Goal: Task Accomplishment & Management: Use online tool/utility

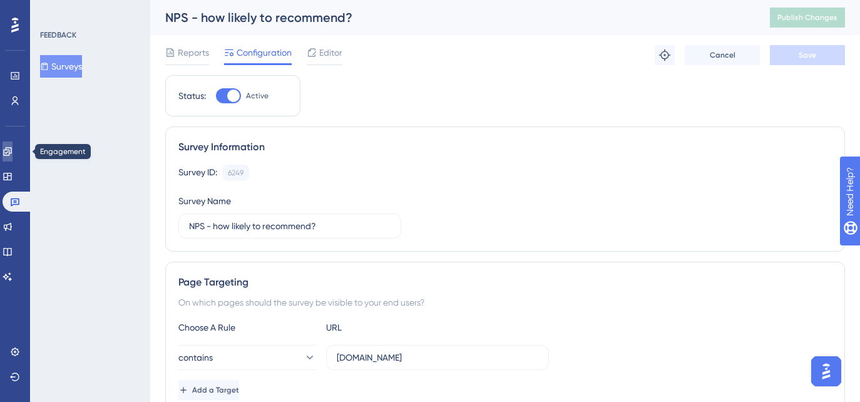
click at [13, 153] on link at bounding box center [8, 151] width 10 height 20
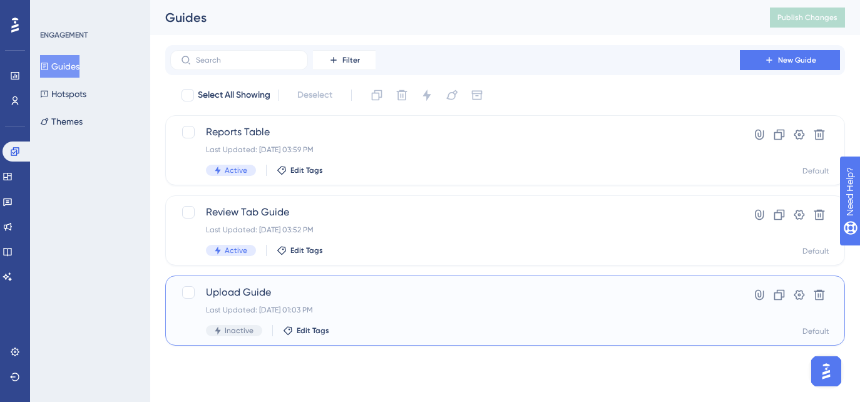
click at [350, 297] on span "Upload Guide" at bounding box center [455, 292] width 498 height 15
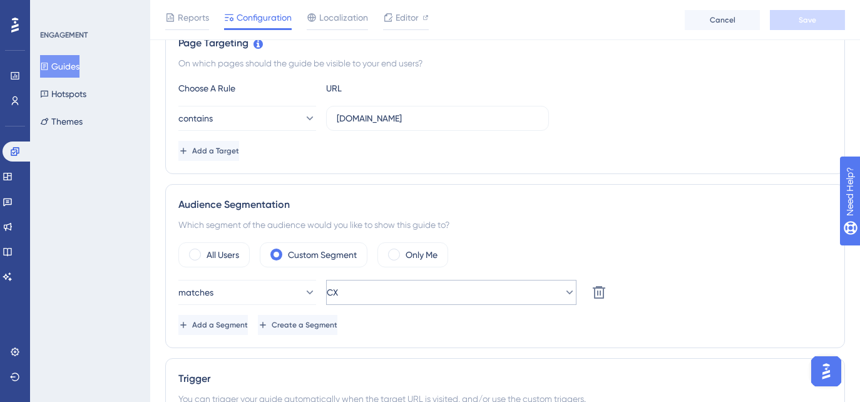
scroll to position [302, 0]
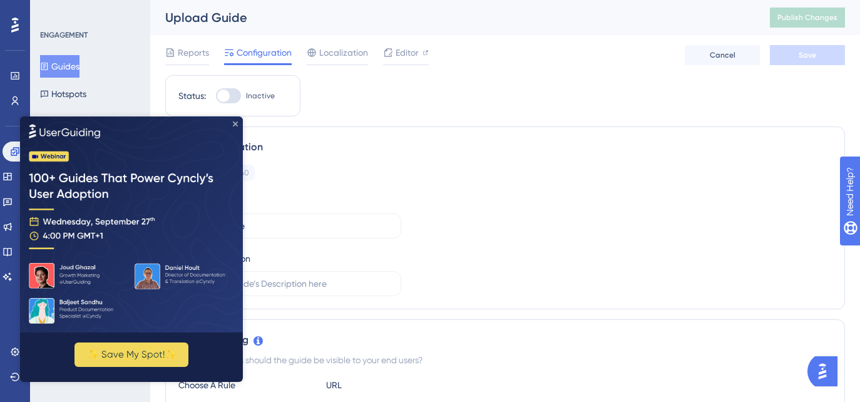
click at [235, 123] on icon "Close Preview" at bounding box center [235, 123] width 5 height 5
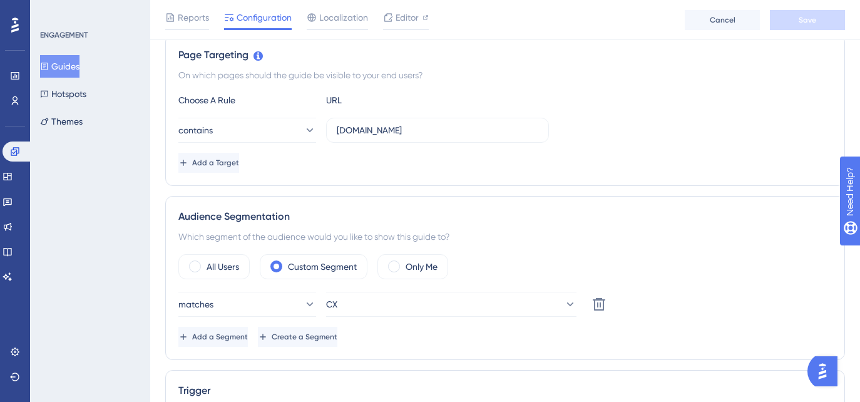
scroll to position [288, 0]
click at [239, 165] on span "Add a Target" at bounding box center [215, 164] width 47 height 10
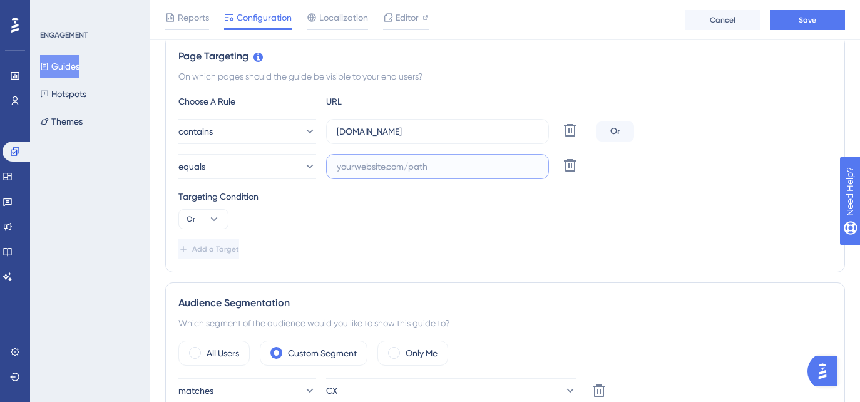
click at [384, 166] on input "text" at bounding box center [437, 167] width 201 height 14
paste input "[URL][DOMAIN_NAME]"
click at [368, 169] on input "[URL][DOMAIN_NAME]" at bounding box center [437, 167] width 201 height 14
type input "[DOMAIN_NAME]"
click at [273, 168] on button "equals" at bounding box center [247, 166] width 138 height 25
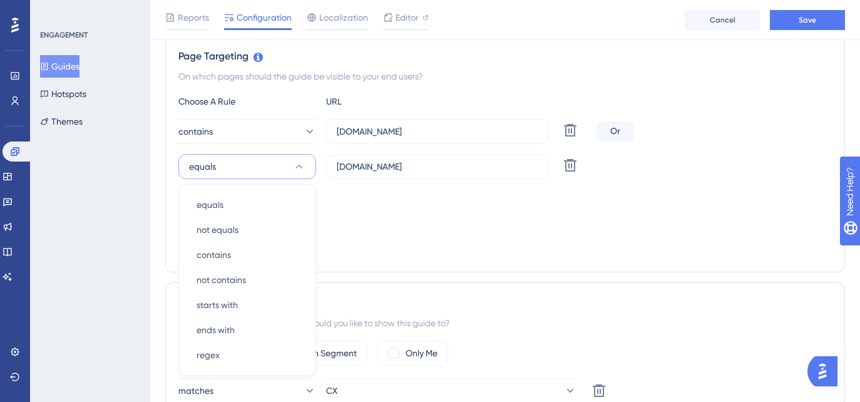
scroll to position [365, 0]
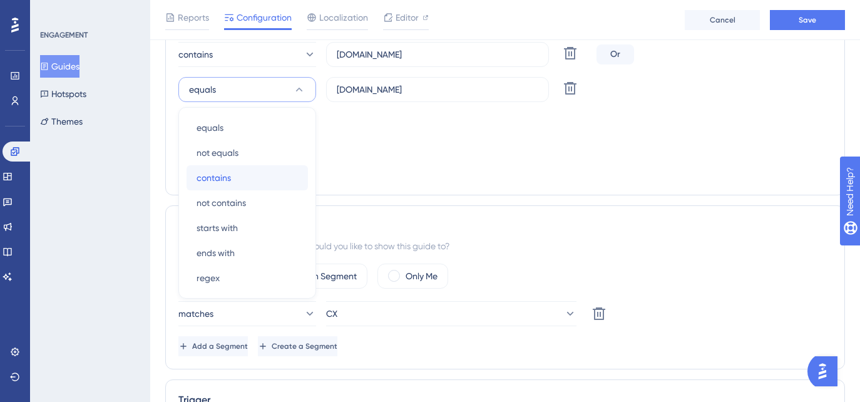
click at [223, 180] on span "contains" at bounding box center [213, 177] width 34 height 15
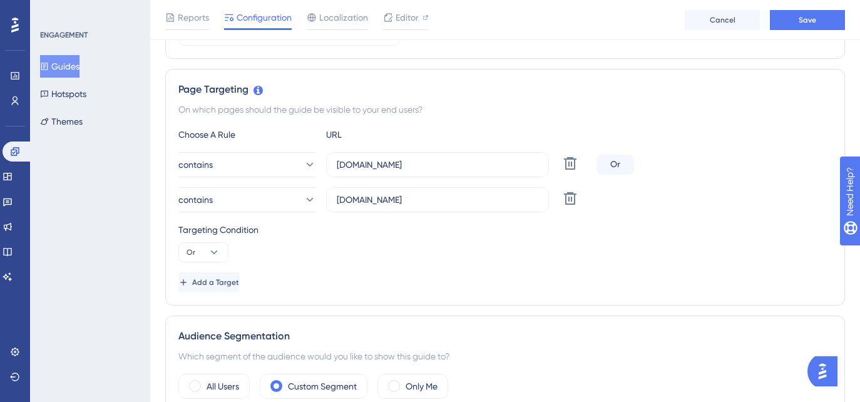
scroll to position [253, 0]
click at [576, 208] on button at bounding box center [570, 200] width 23 height 23
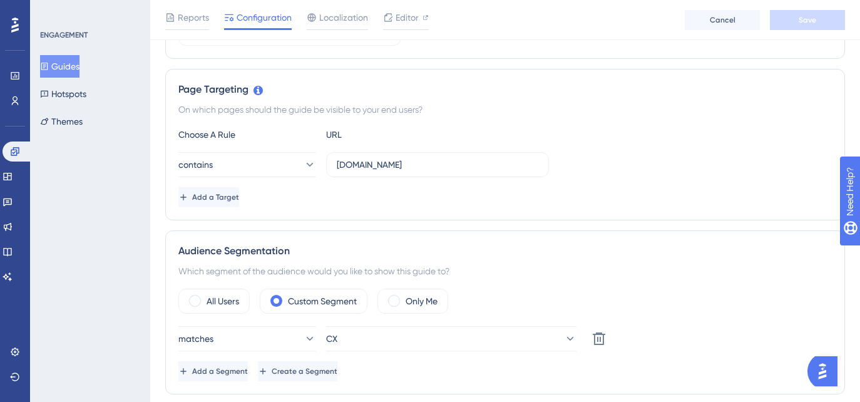
scroll to position [257, 0]
click at [235, 203] on button "Add a Target" at bounding box center [209, 196] width 63 height 20
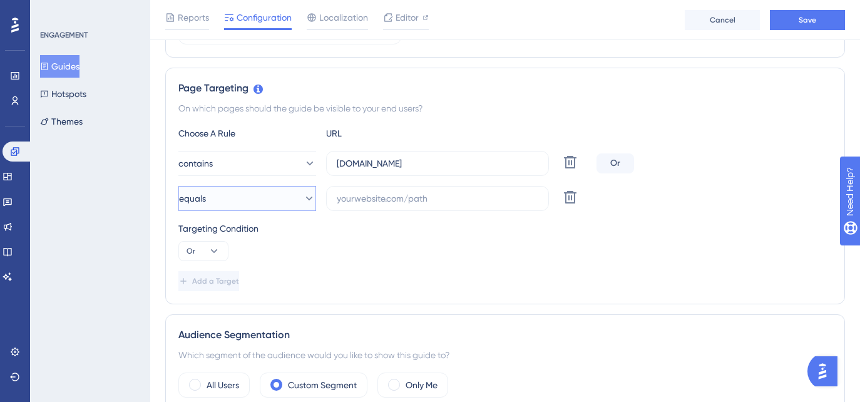
click at [254, 198] on button "equals" at bounding box center [247, 198] width 138 height 25
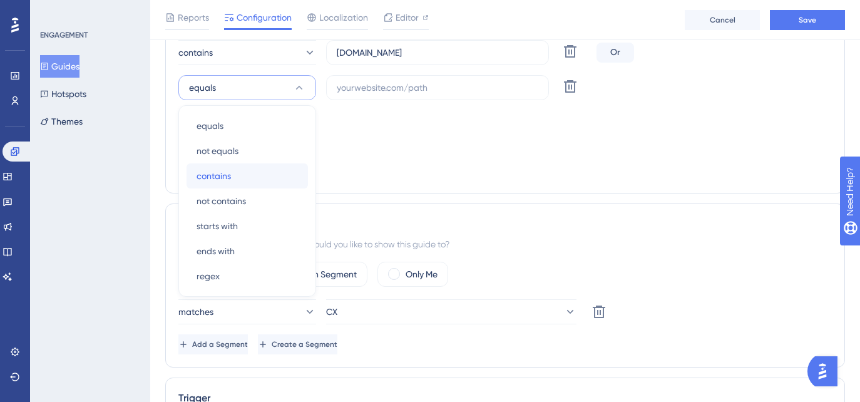
click at [227, 173] on span "contains" at bounding box center [213, 175] width 34 height 15
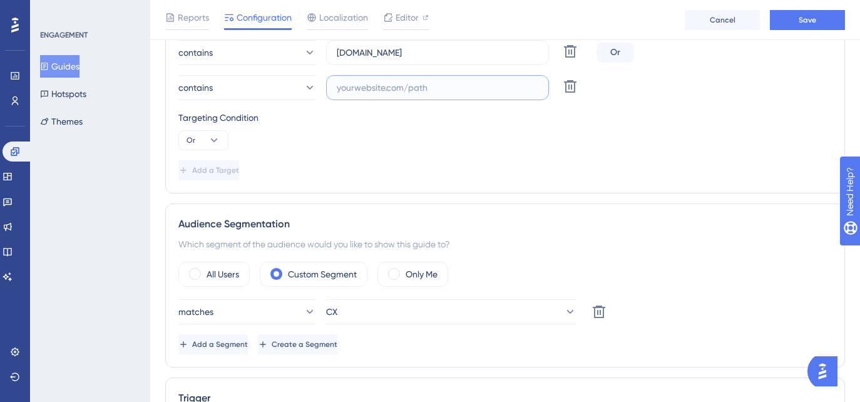
click at [374, 91] on input "text" at bounding box center [437, 88] width 201 height 14
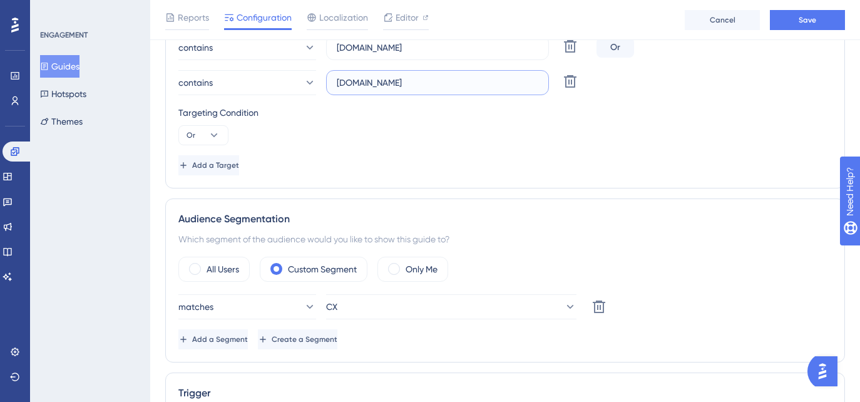
scroll to position [370, 0]
type input "[DOMAIN_NAME]"
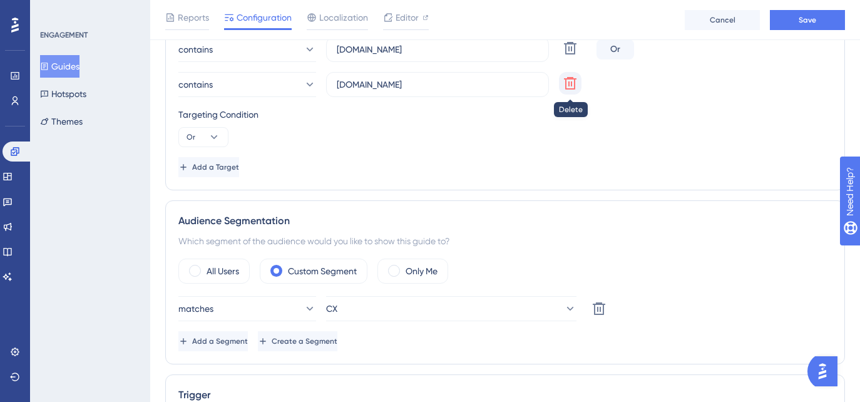
click at [568, 87] on icon at bounding box center [570, 83] width 15 height 15
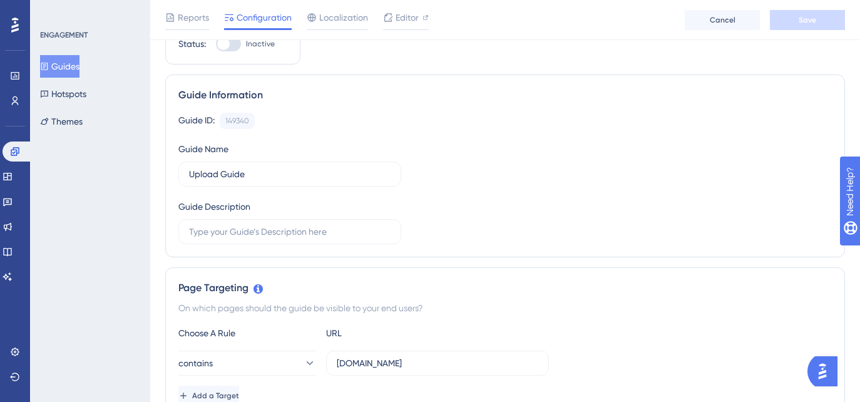
scroll to position [0, 0]
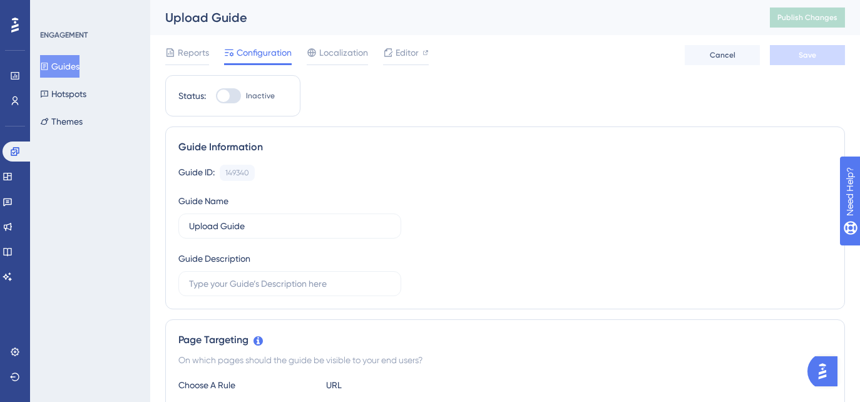
click at [235, 92] on div at bounding box center [228, 95] width 25 height 15
click at [216, 96] on input "Inactive" at bounding box center [215, 96] width 1 height 1
checkbox input "true"
click at [800, 48] on button "Save" at bounding box center [807, 55] width 75 height 20
click at [795, 24] on button "Publish Changes" at bounding box center [807, 18] width 75 height 20
